Goal: Information Seeking & Learning: Find specific fact

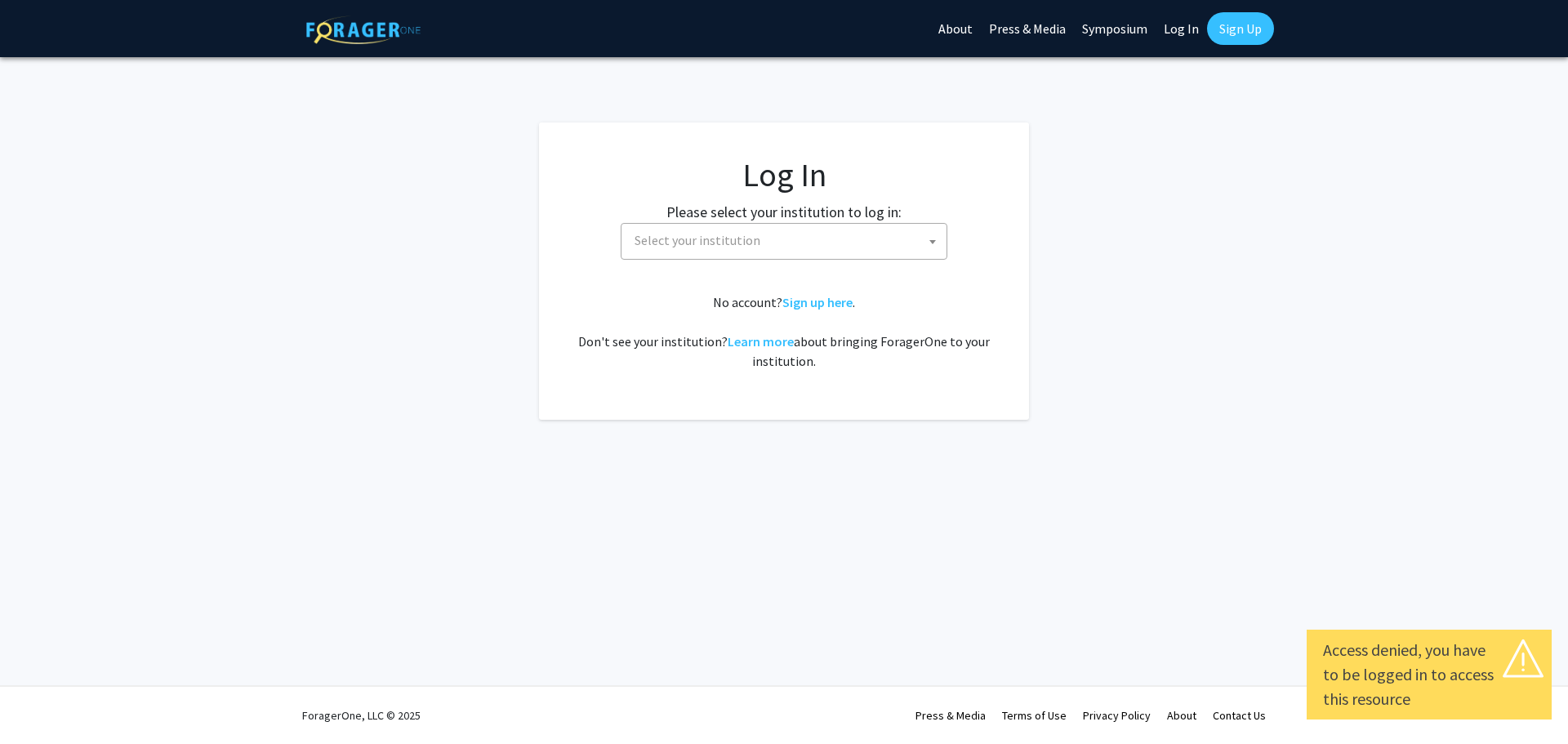
select select
click at [858, 230] on span "Select your institution" at bounding box center [787, 240] width 319 height 33
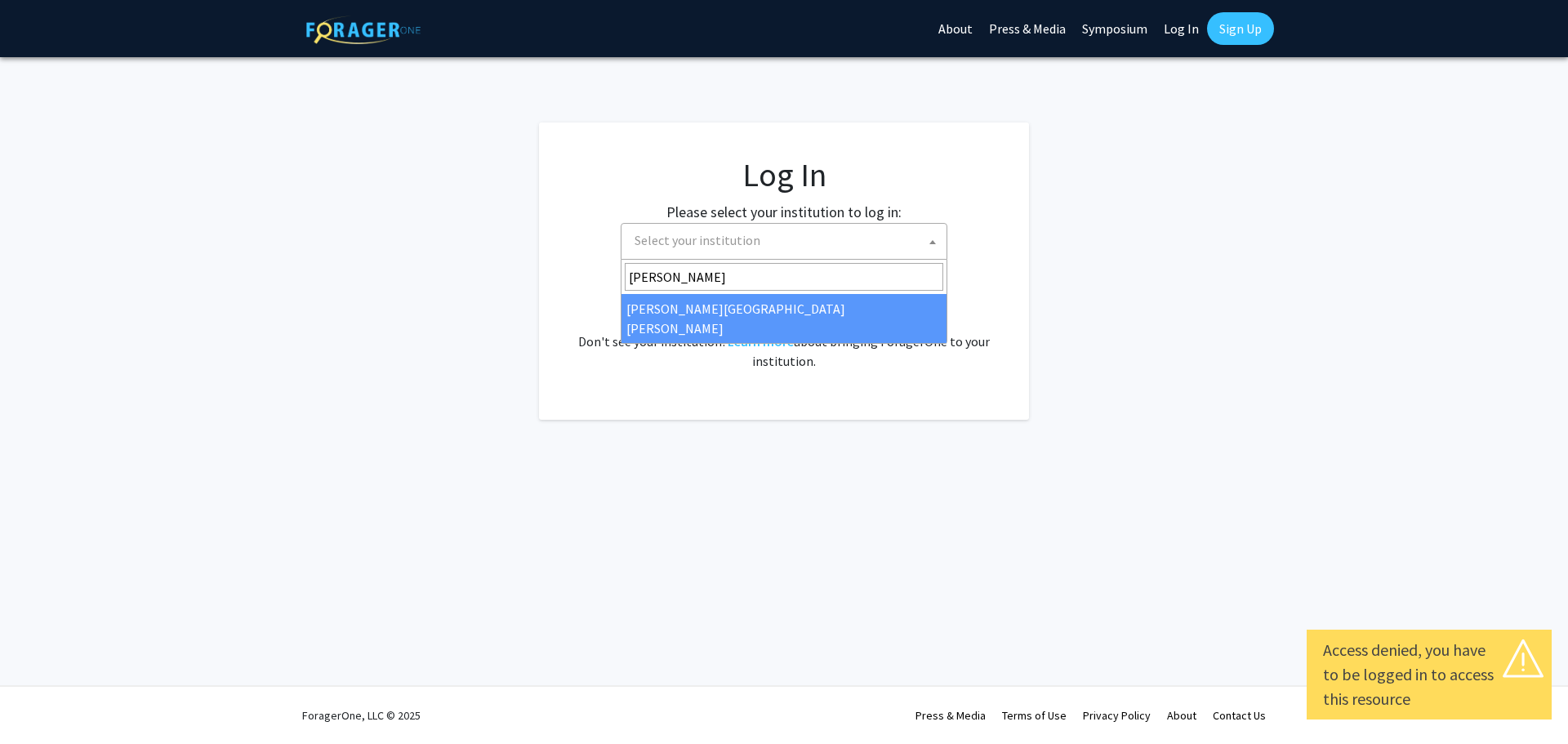
type input "[PERSON_NAME]"
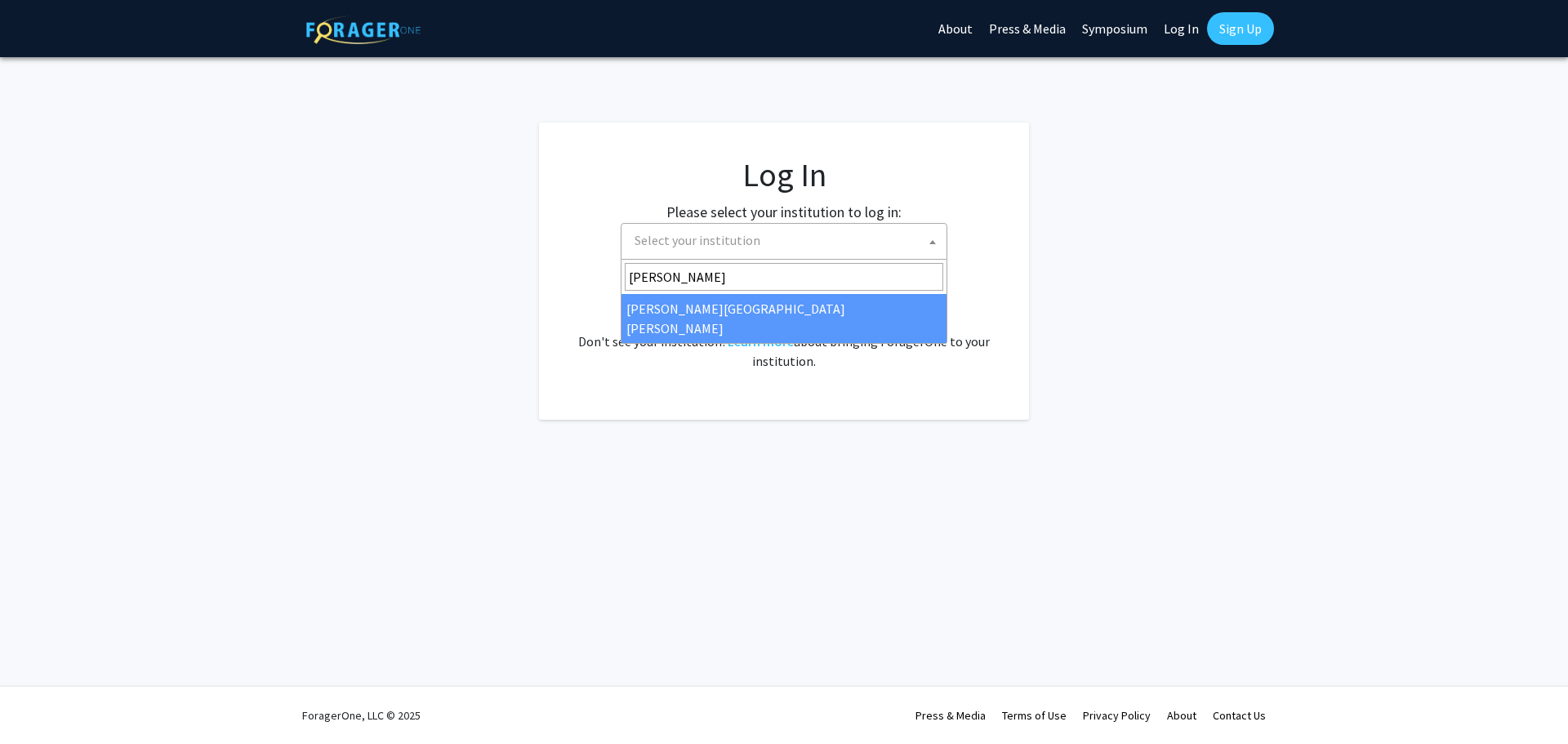
select select "1"
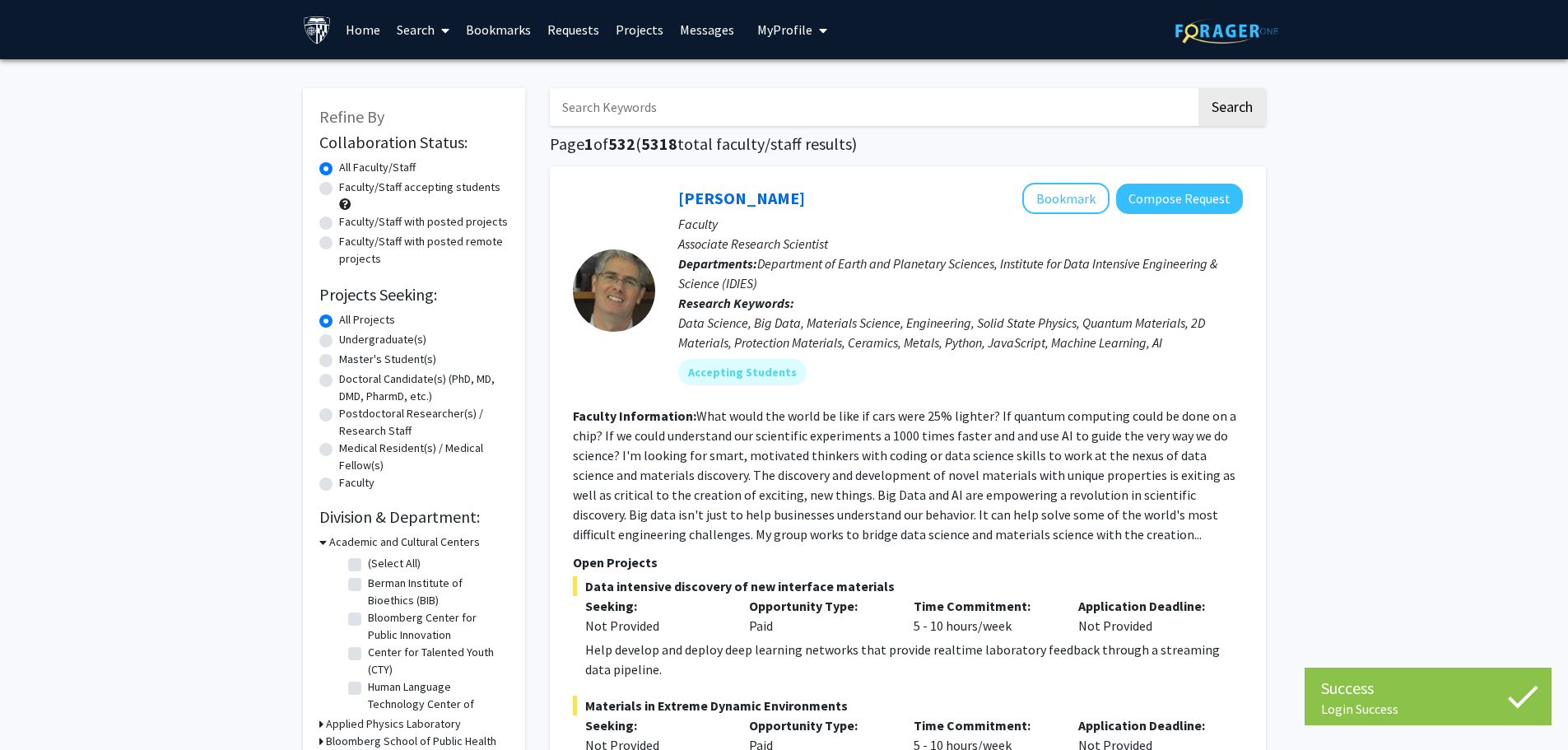
click at [701, 99] on input "Search Keywords" at bounding box center [873, 107] width 646 height 38
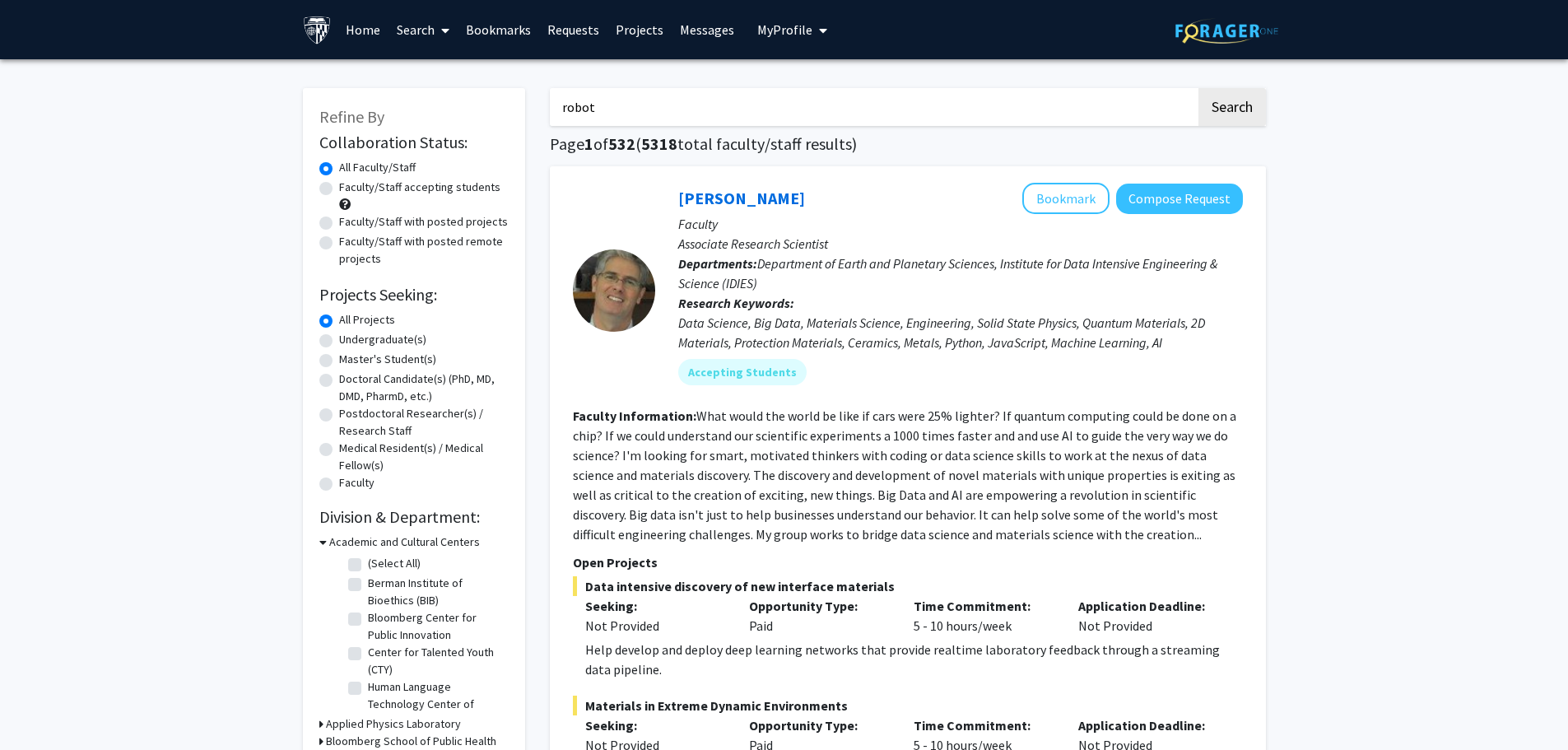
type input "robot"
click at [1199, 88] on button "Search" at bounding box center [1232, 107] width 67 height 38
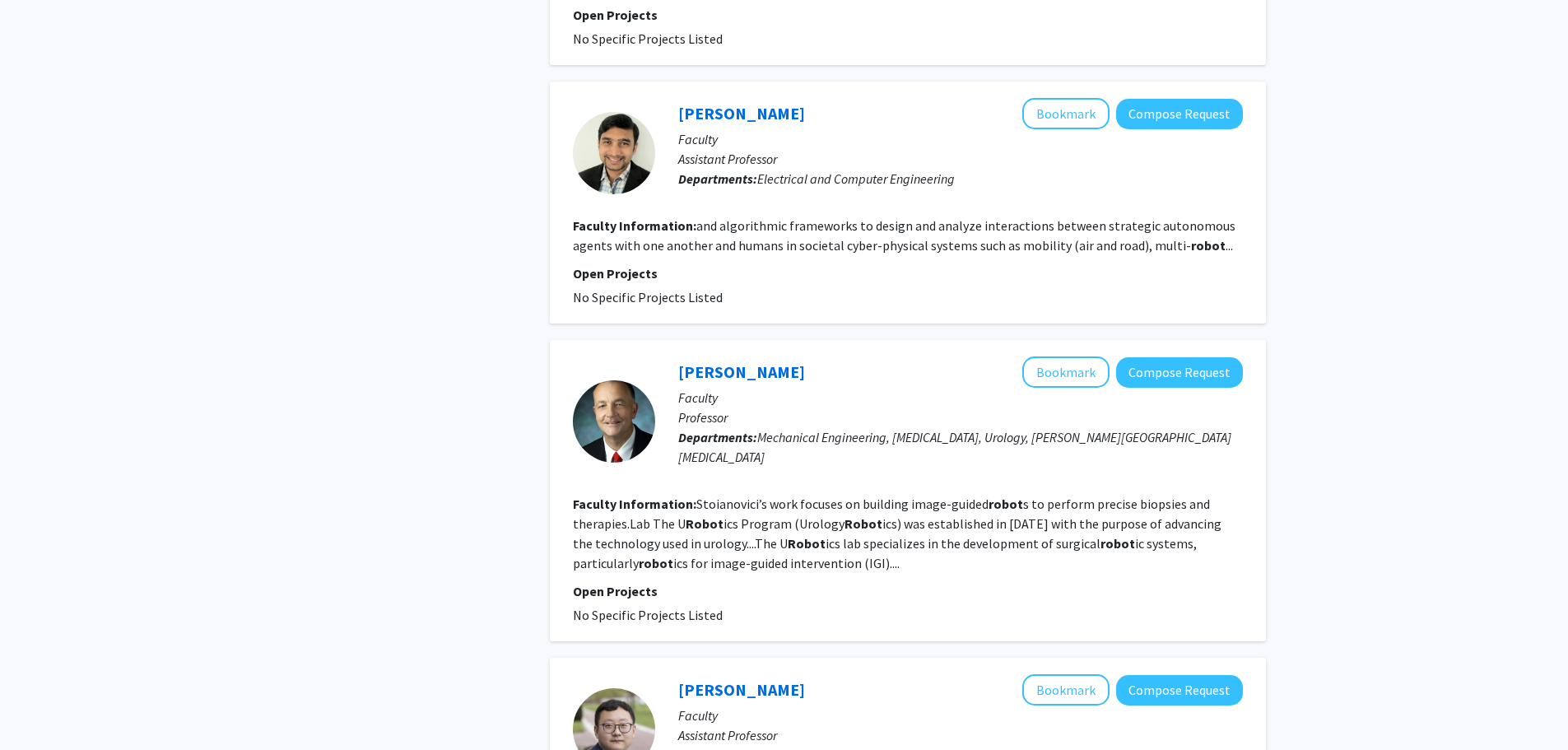
scroll to position [3153, 0]
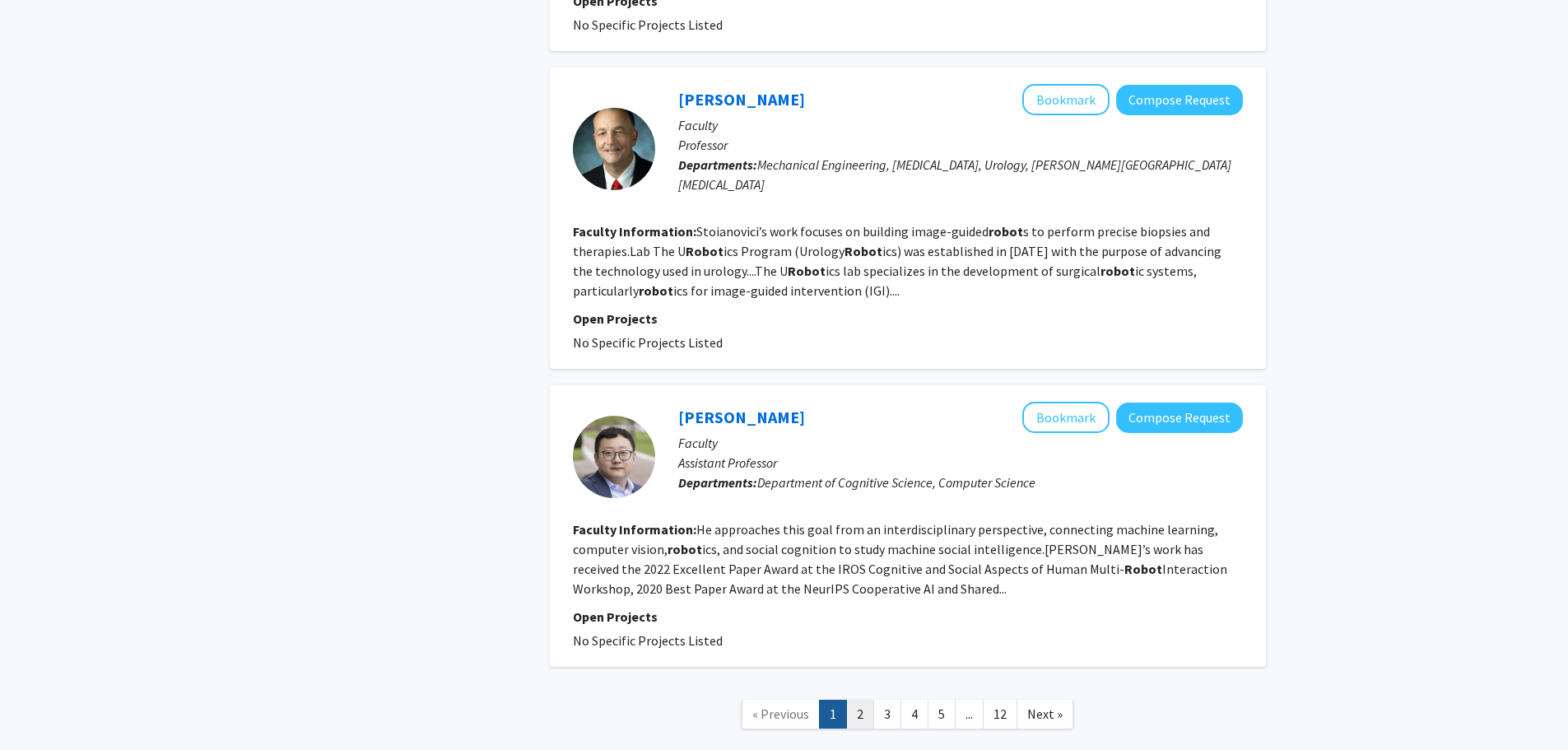
click at [858, 700] on link "2" at bounding box center [860, 715] width 28 height 29
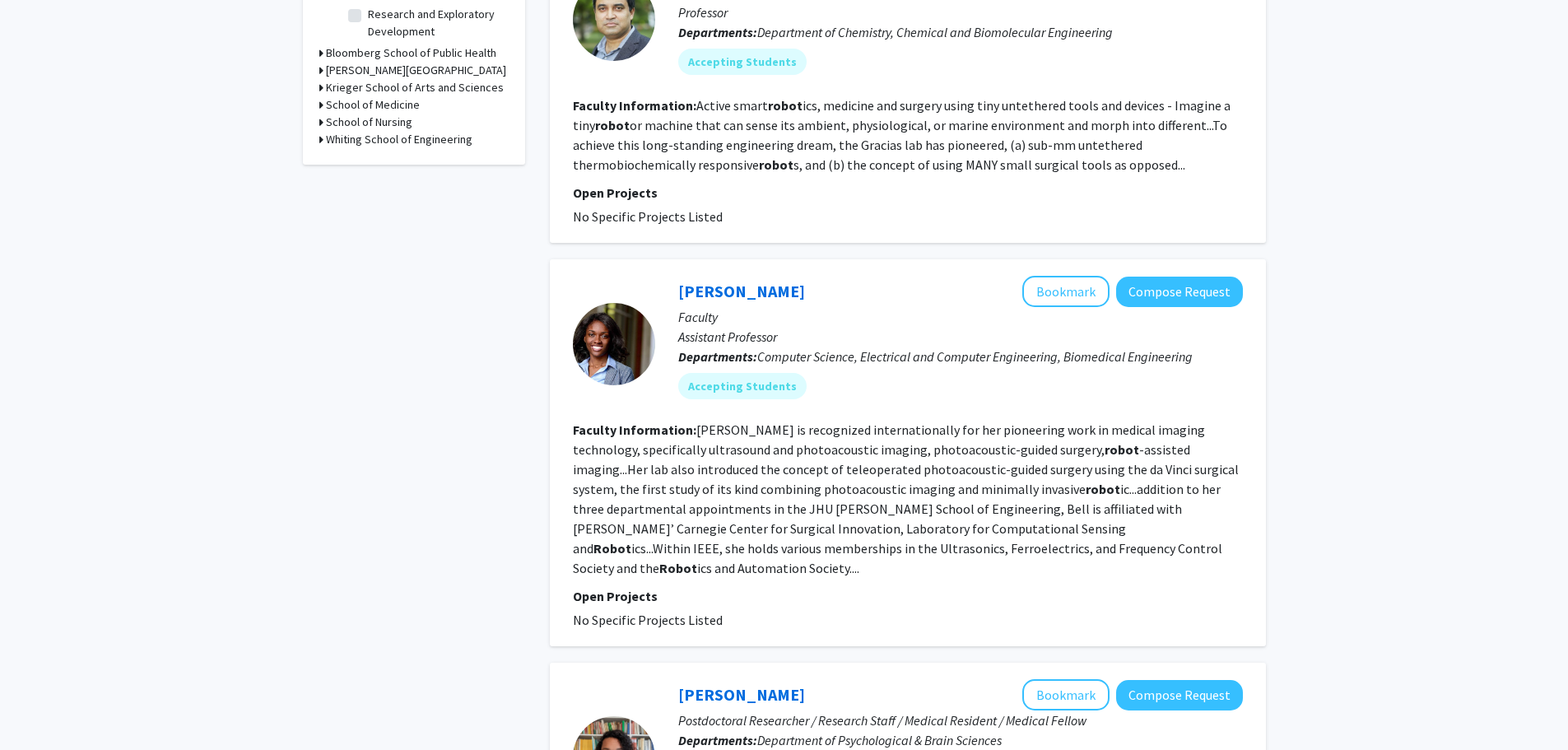
scroll to position [411, 0]
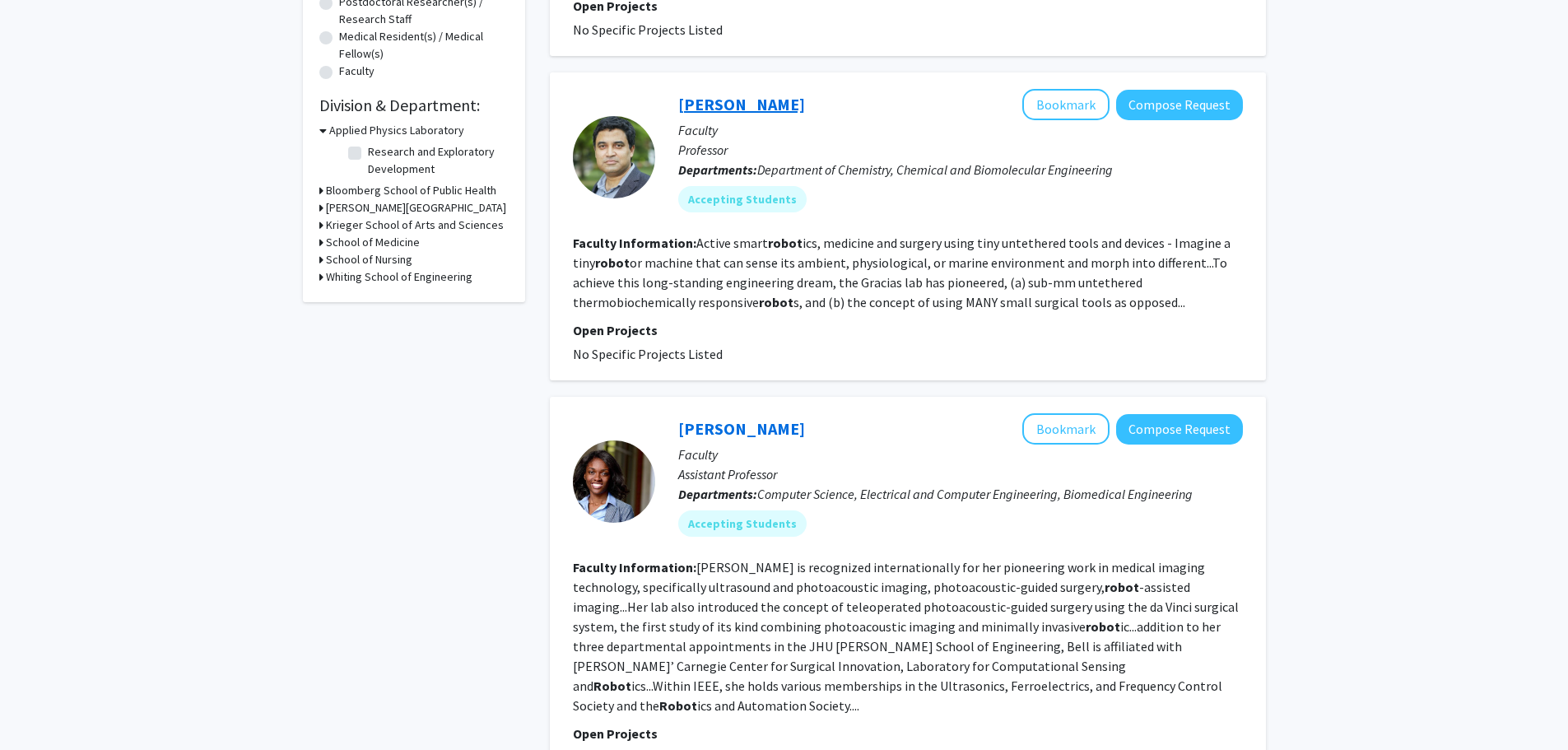
click at [734, 94] on link "[PERSON_NAME]" at bounding box center [741, 104] width 126 height 21
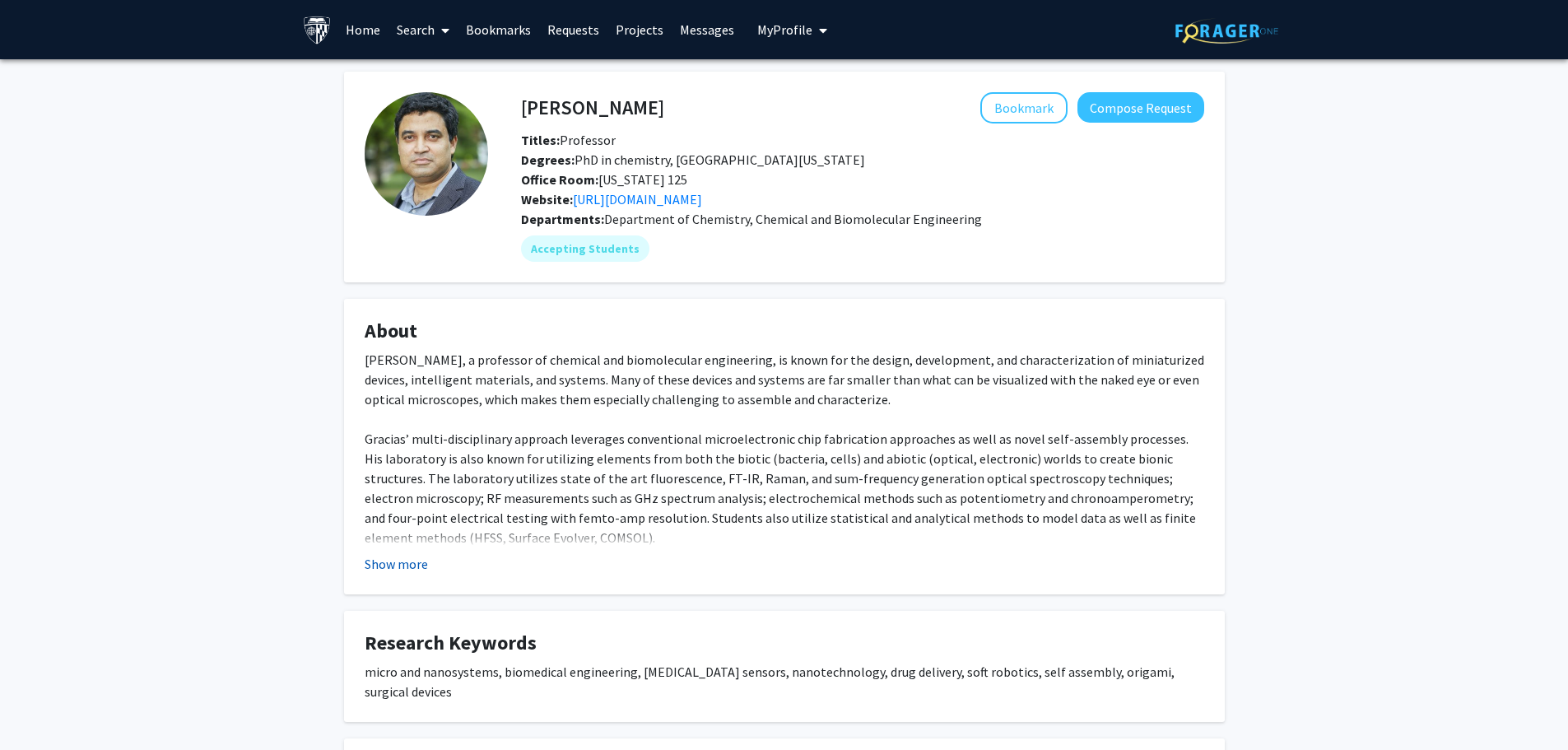
click at [417, 562] on button "Show more" at bounding box center [397, 564] width 64 height 20
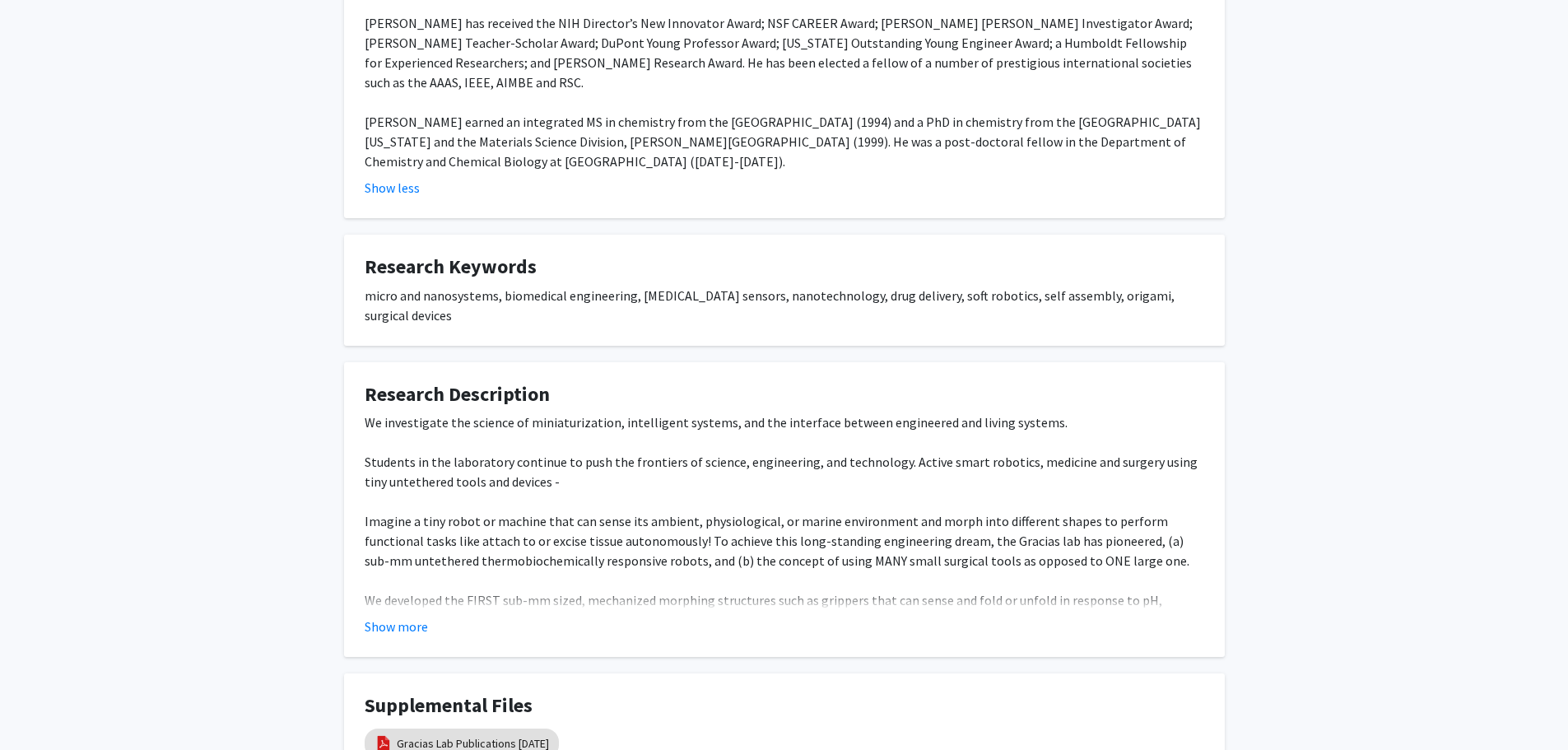
scroll to position [940, 0]
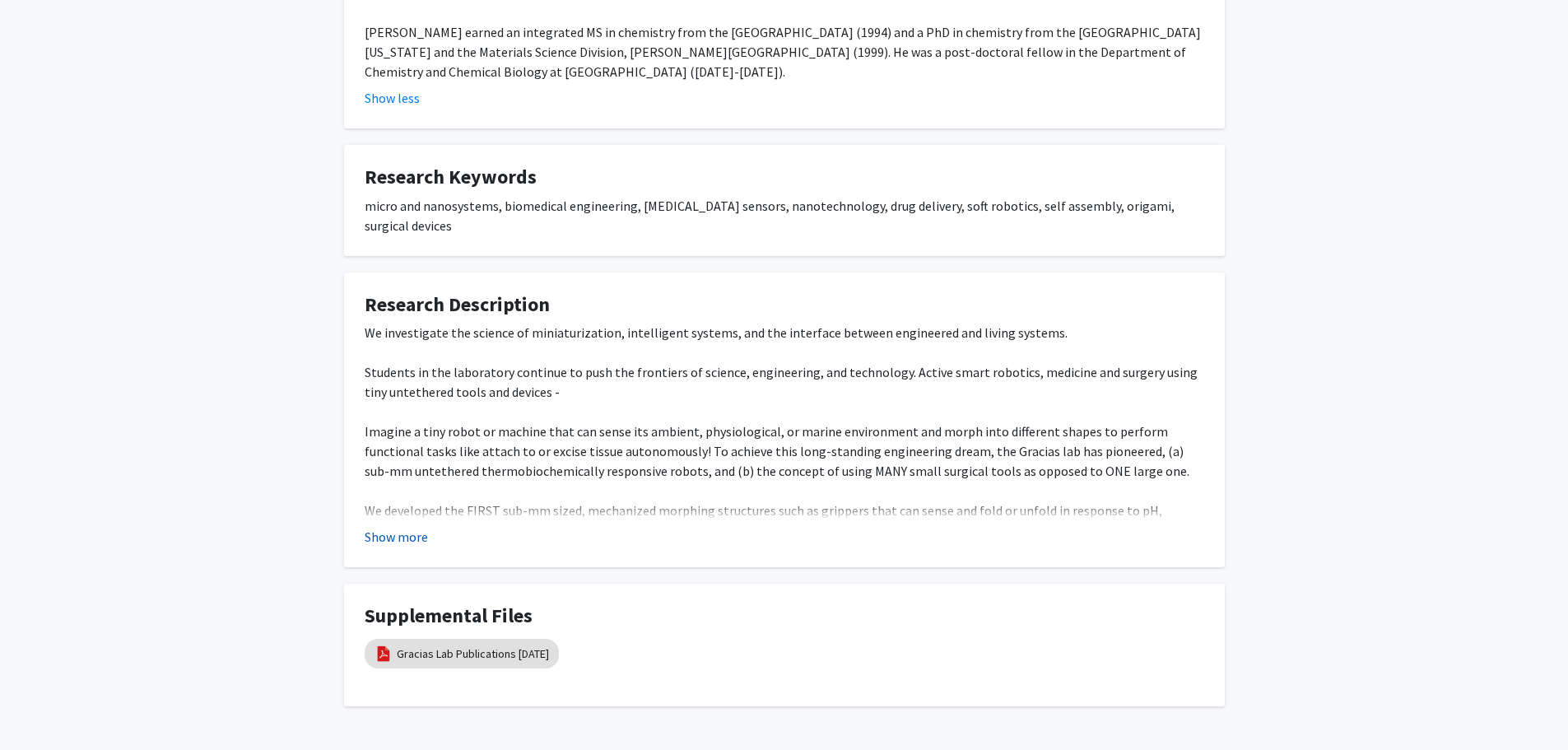
click at [377, 527] on button "Show more" at bounding box center [397, 537] width 64 height 20
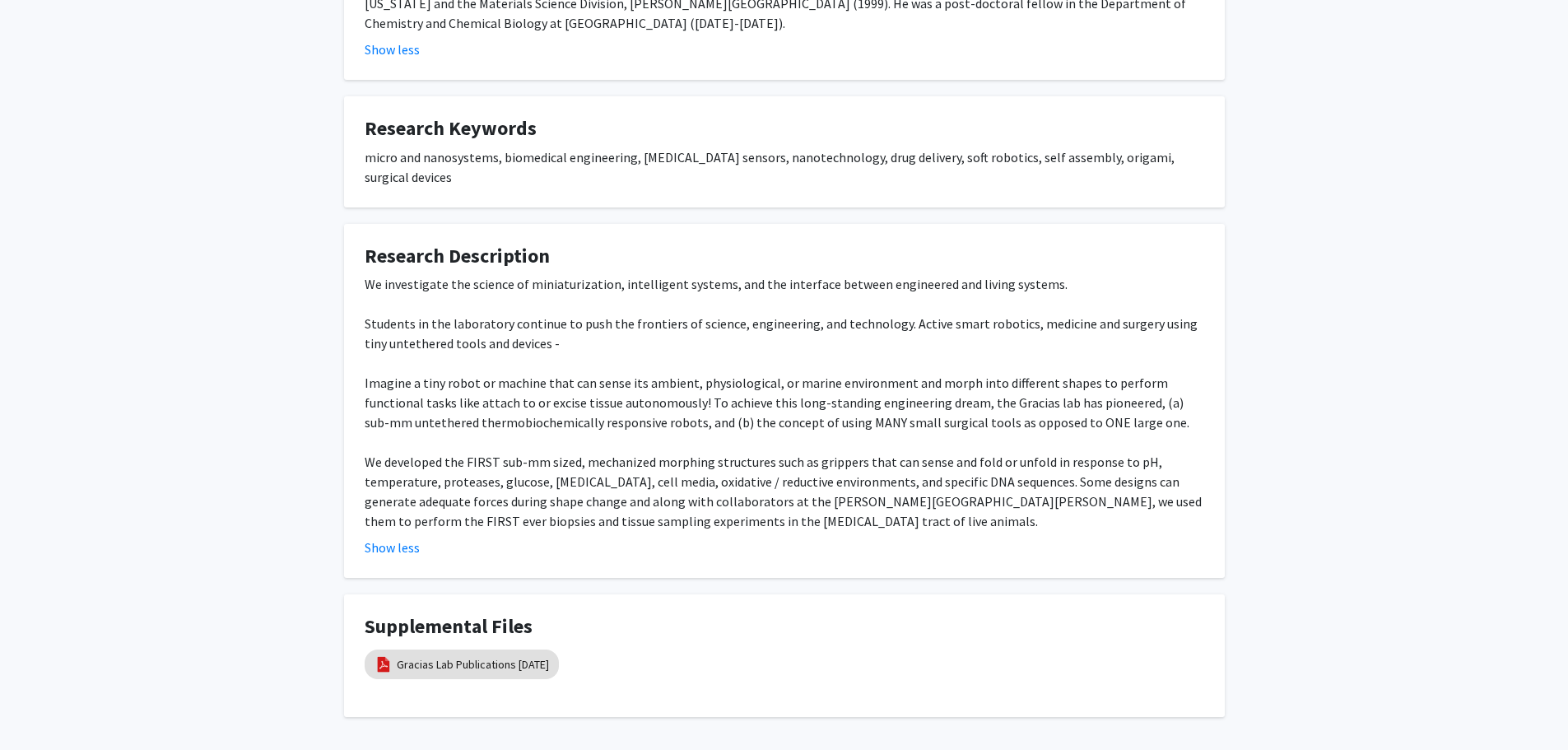
scroll to position [999, 0]
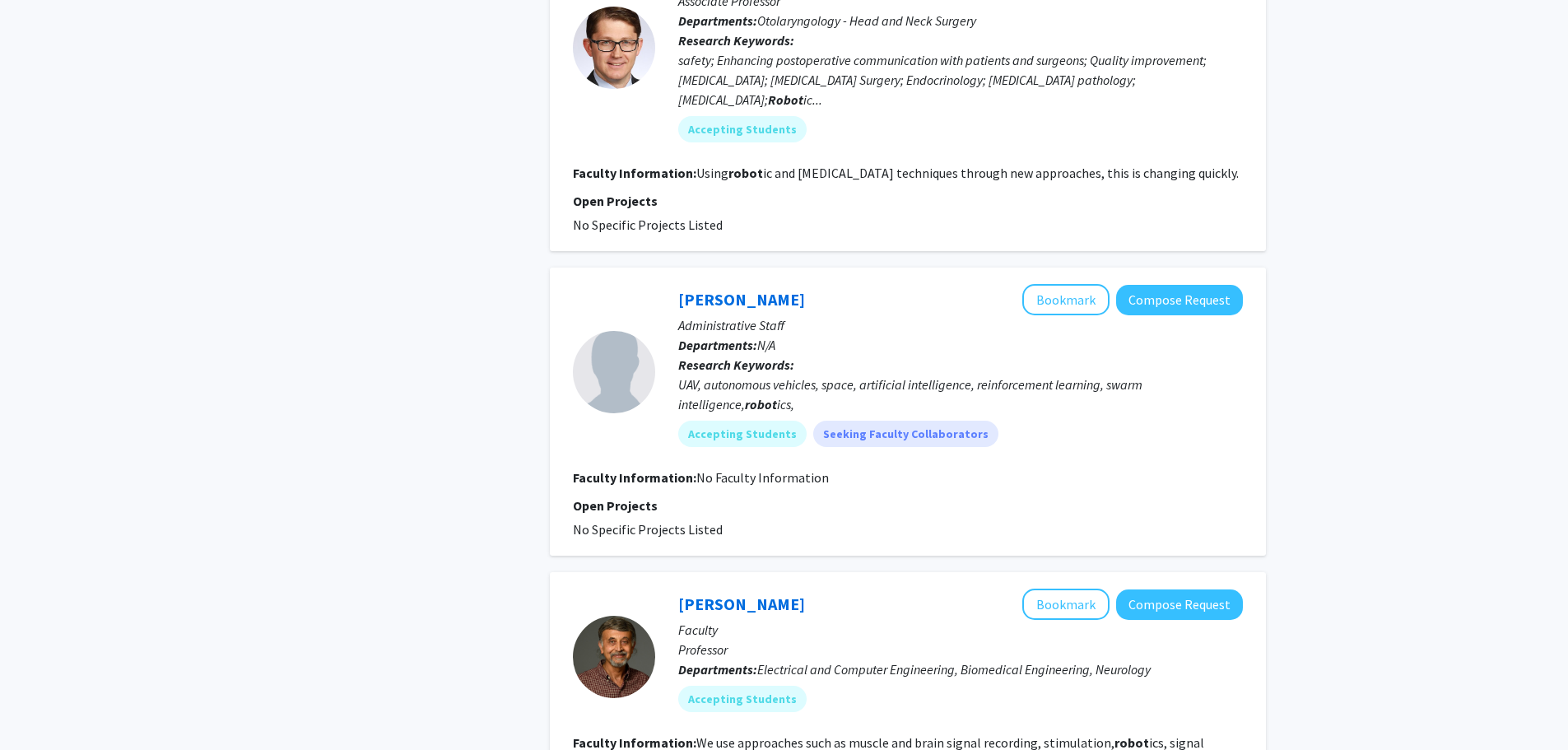
scroll to position [2469, 0]
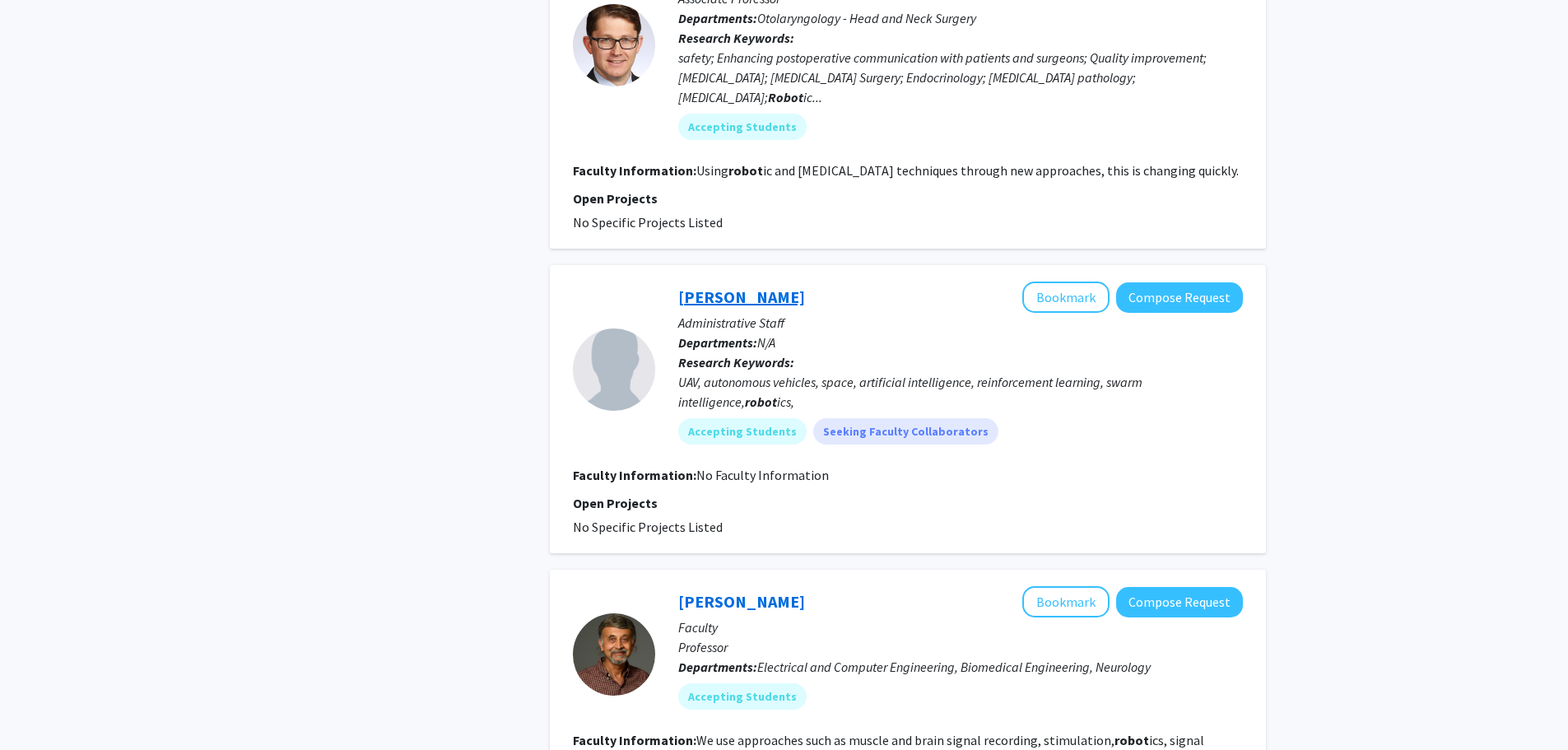
click at [731, 287] on link "[PERSON_NAME]" at bounding box center [741, 297] width 126 height 21
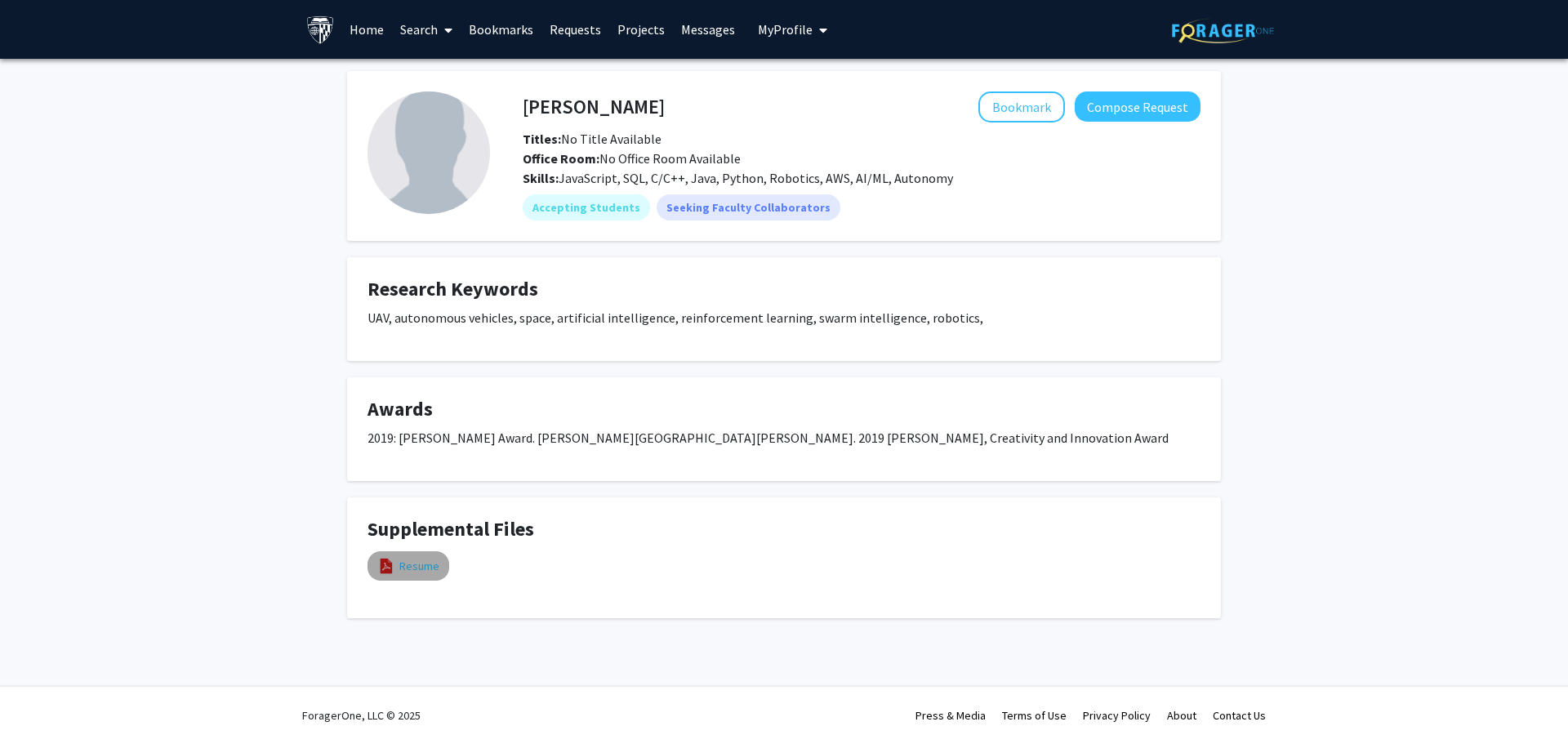
click at [415, 564] on link "Resume" at bounding box center [419, 566] width 40 height 17
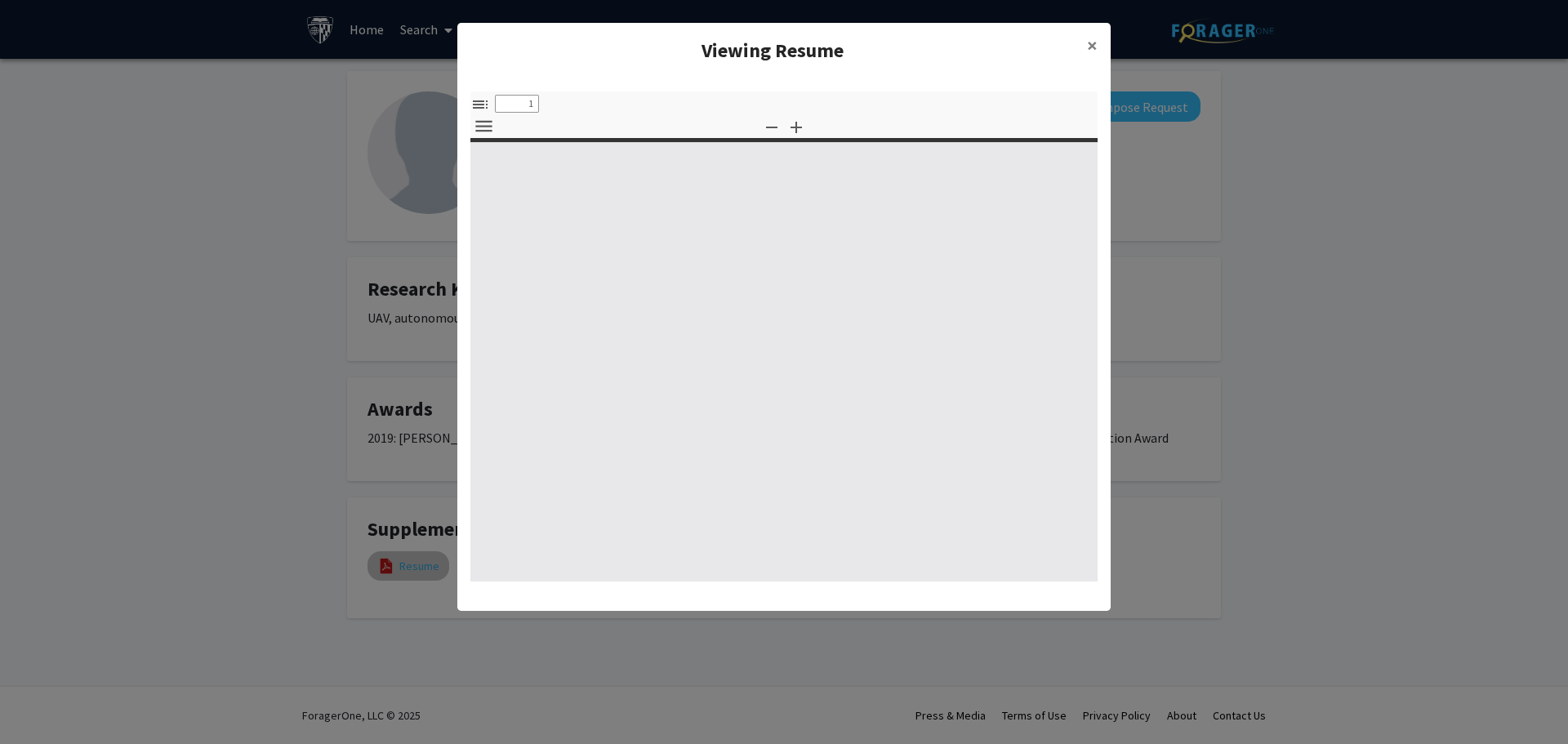
select select "custom"
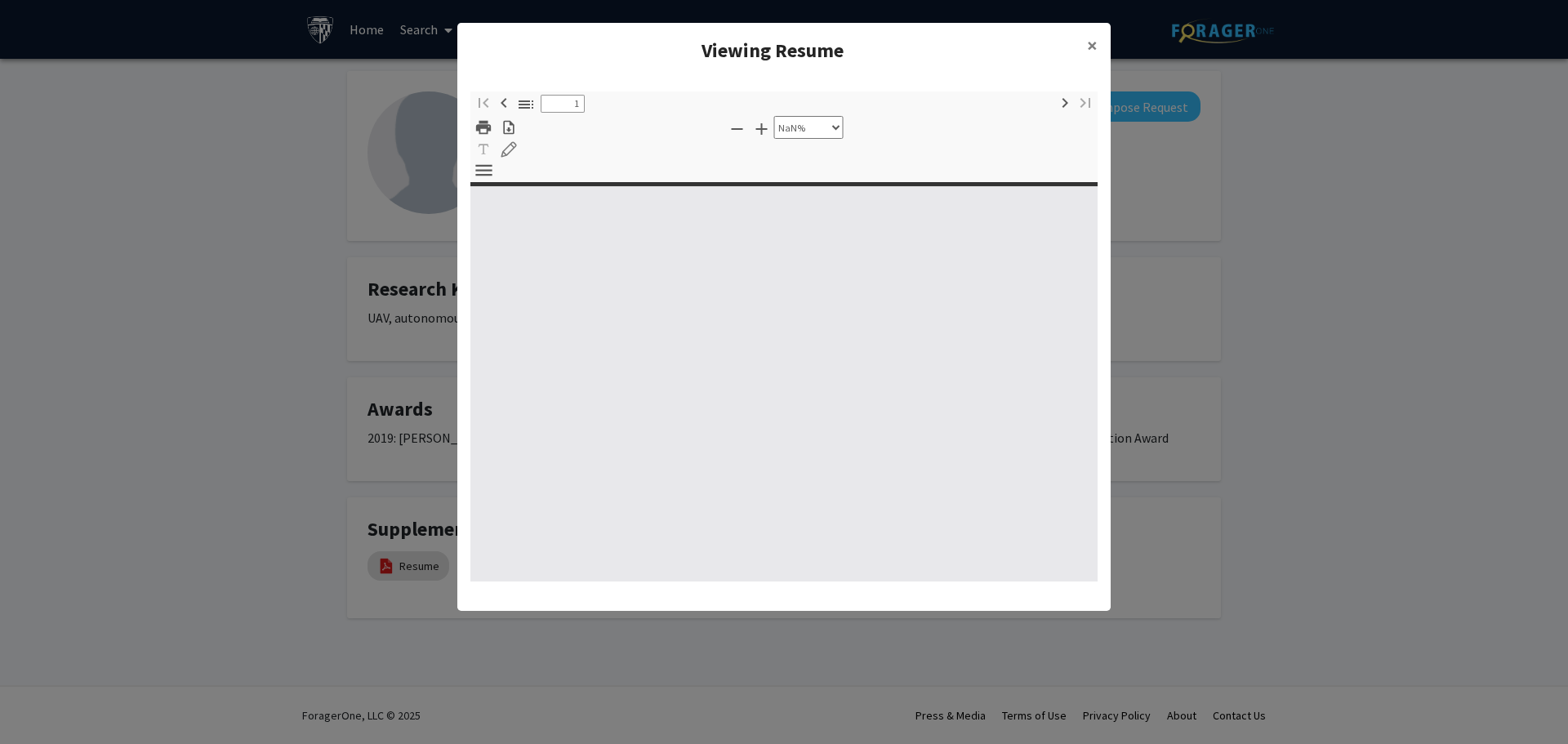
type input "0"
select select "custom"
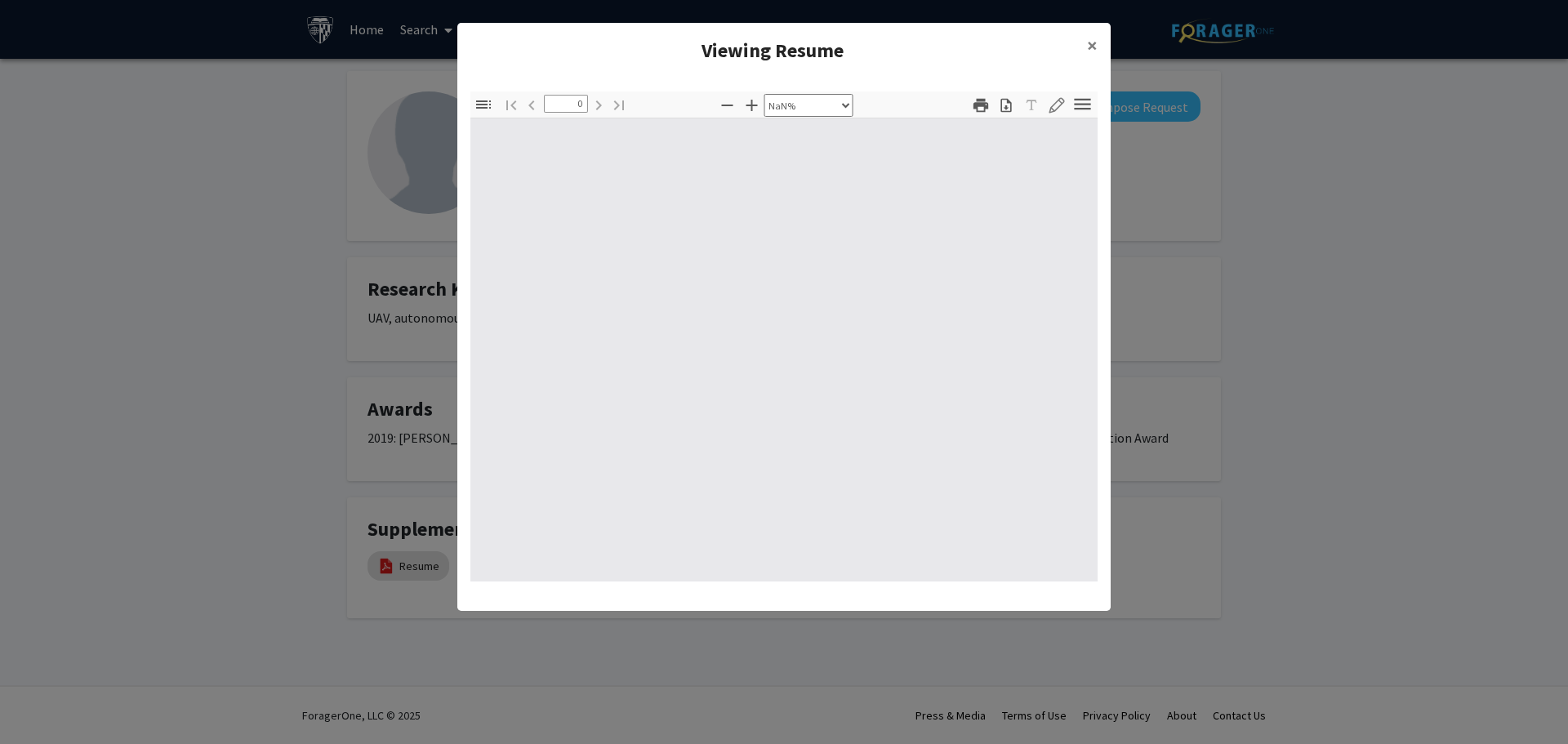
type input "1"
select select "auto"
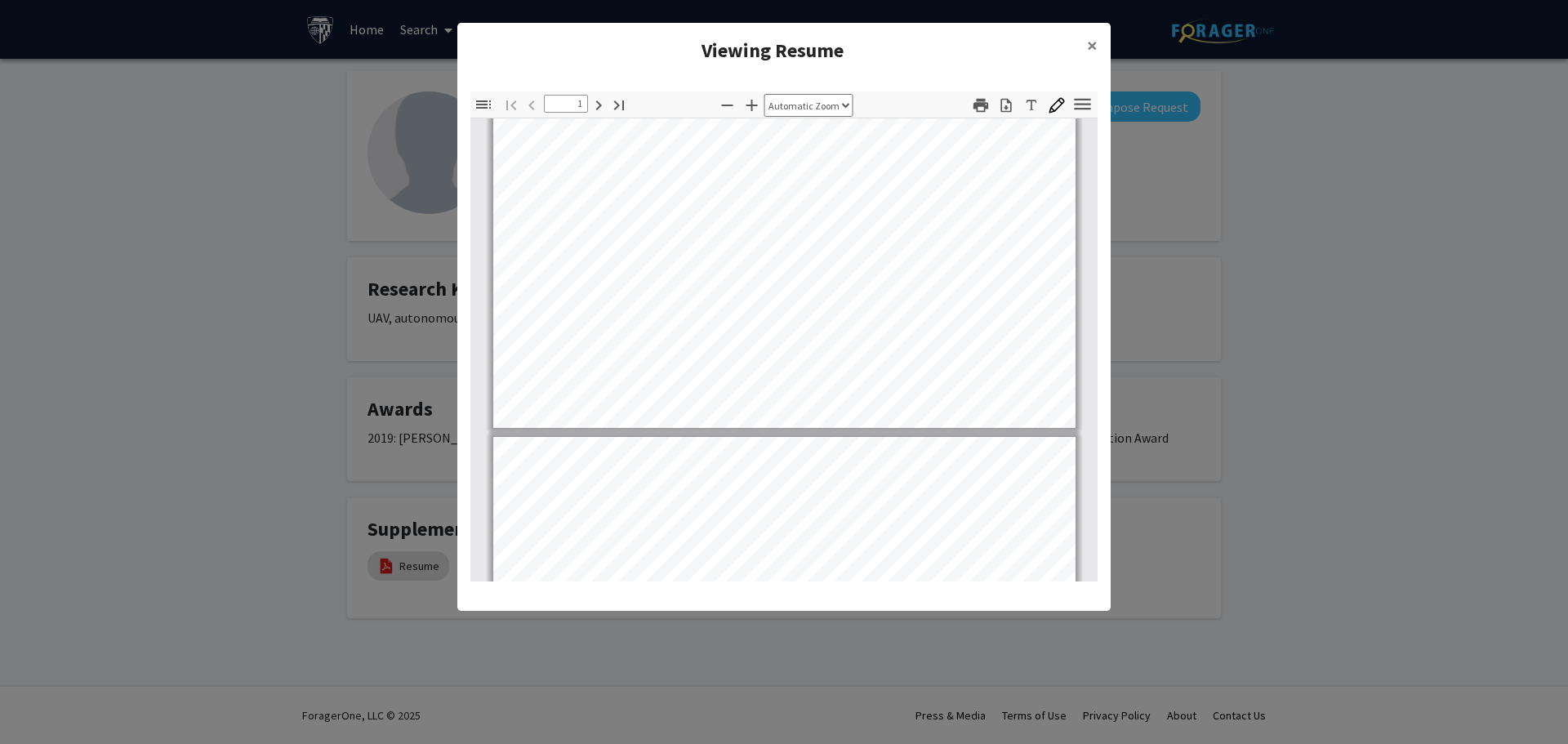
scroll to position [409, 0]
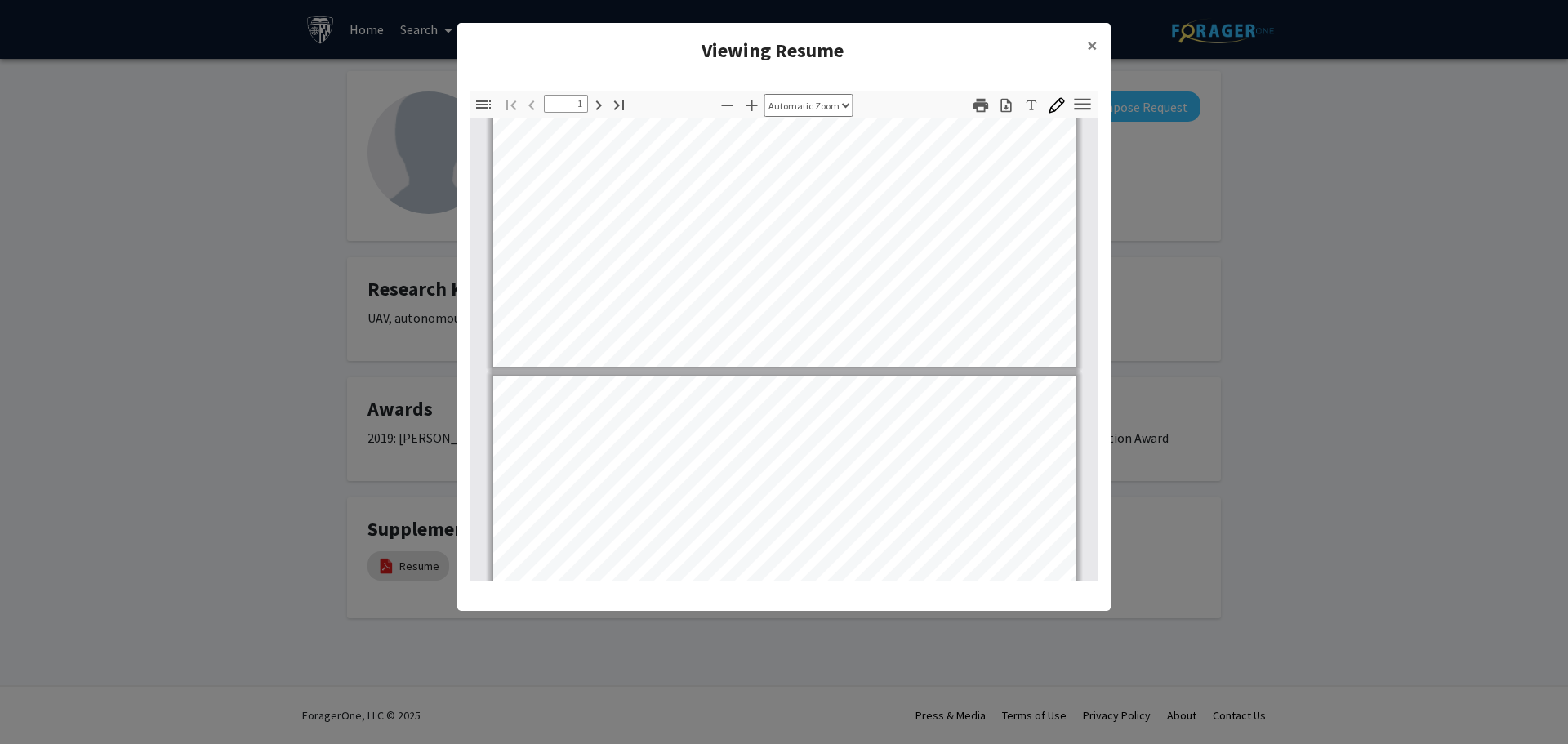
type input "2"
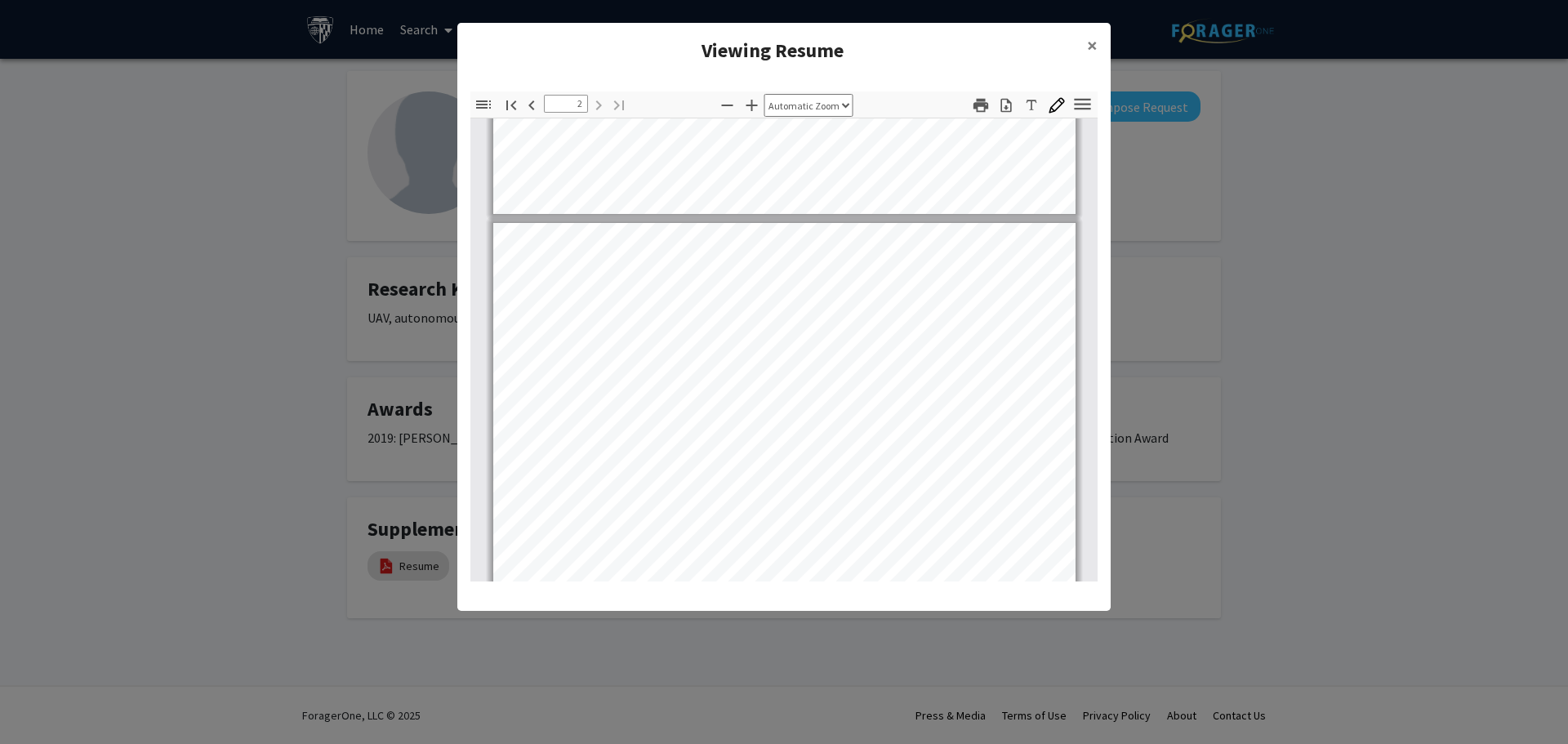
scroll to position [817, 0]
click at [1087, 44] on button "×" at bounding box center [1092, 45] width 37 height 46
